Goal: Obtain resource: Obtain resource

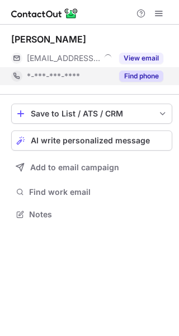
scroll to position [207, 179]
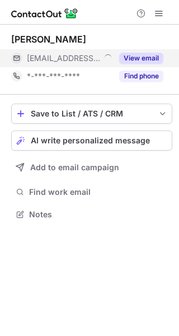
click at [131, 67] on div "View email" at bounding box center [138, 58] width 51 height 18
click at [142, 57] on div "***@mydentalteam.com.au" at bounding box center [95, 58] width 137 height 10
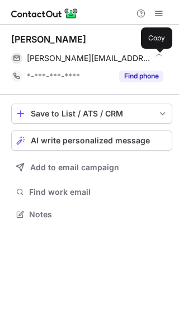
click at [161, 59] on span at bounding box center [157, 58] width 9 height 9
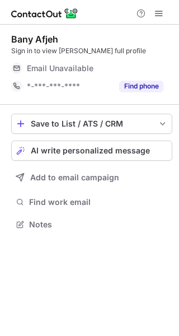
scroll to position [217, 179]
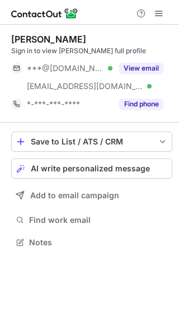
scroll to position [235, 179]
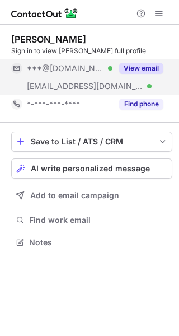
click at [137, 70] on button "View email" at bounding box center [141, 68] width 44 height 11
click at [155, 82] on div "Fallon Vincent Sign in to view Fallon’s full profile ***@hotmail.com ***@pymble…" at bounding box center [89, 168] width 179 height 336
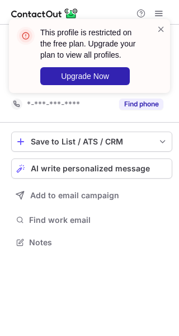
click at [159, 82] on div "This profile is restricted on the free plan. Upgrade your plan to view all prof…" at bounding box center [89, 60] width 179 height 105
drag, startPoint x: 137, startPoint y: 36, endPoint x: 143, endPoint y: 32, distance: 7.8
click at [141, 34] on header "This profile is restricted on the free plan. Upgrade your plan to view all prof…" at bounding box center [91, 44] width 103 height 34
click at [159, 24] on span at bounding box center [161, 29] width 9 height 11
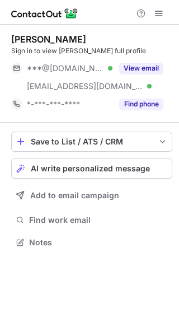
drag, startPoint x: 164, startPoint y: 21, endPoint x: 159, endPoint y: 16, distance: 7.2
click at [164, 21] on span at bounding box center [165, 24] width 9 height 11
click at [159, 16] on span at bounding box center [159, 13] width 9 height 9
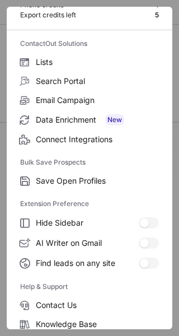
scroll to position [131, 0]
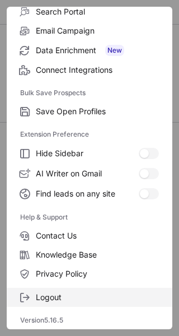
click at [93, 297] on span "Logout" at bounding box center [97, 297] width 123 height 10
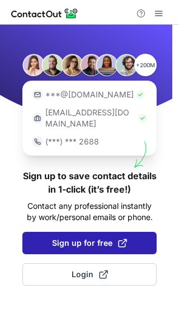
click at [119, 239] on span at bounding box center [122, 243] width 9 height 9
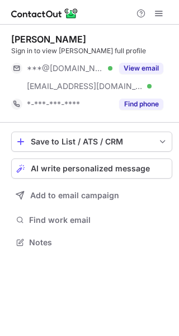
scroll to position [235, 179]
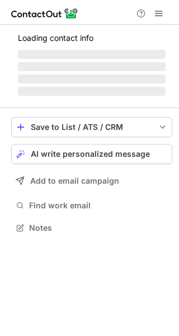
scroll to position [235, 179]
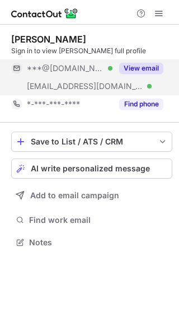
click at [158, 66] on button "View email" at bounding box center [141, 68] width 44 height 11
click at [161, 85] on div "Fallon Vincent Sign in to view Fallon’s full profile ***@hotmail.com ***@pymble…" at bounding box center [89, 168] width 179 height 336
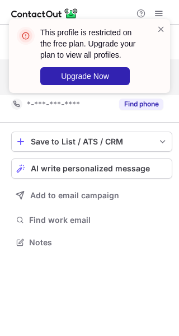
click at [161, 85] on div "This profile is restricted on the free plan. Upgrade your plan to view all prof…" at bounding box center [89, 60] width 179 height 105
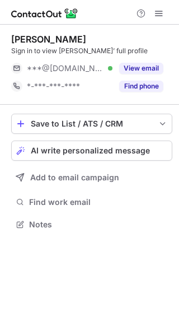
scroll to position [217, 179]
click at [151, 46] on div "Sign in to view [PERSON_NAME]’ full profile" at bounding box center [91, 51] width 161 height 10
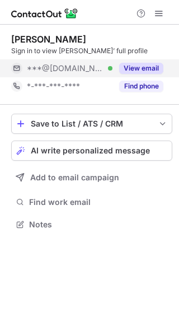
drag, startPoint x: 151, startPoint y: 54, endPoint x: 151, endPoint y: 65, distance: 11.2
click at [151, 59] on div "[PERSON_NAME] Sign in to view [PERSON_NAME]’ full profile ***@[DOMAIN_NAME] Ver…" at bounding box center [91, 65] width 161 height 62
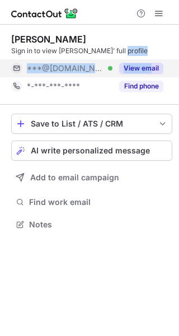
click at [151, 65] on button "View email" at bounding box center [141, 68] width 44 height 11
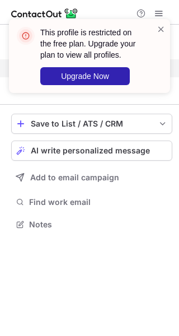
click at [153, 64] on div "This profile is restricted on the free plan. Upgrade your plan to view all prof…" at bounding box center [89, 60] width 179 height 105
